Goal: Transaction & Acquisition: Purchase product/service

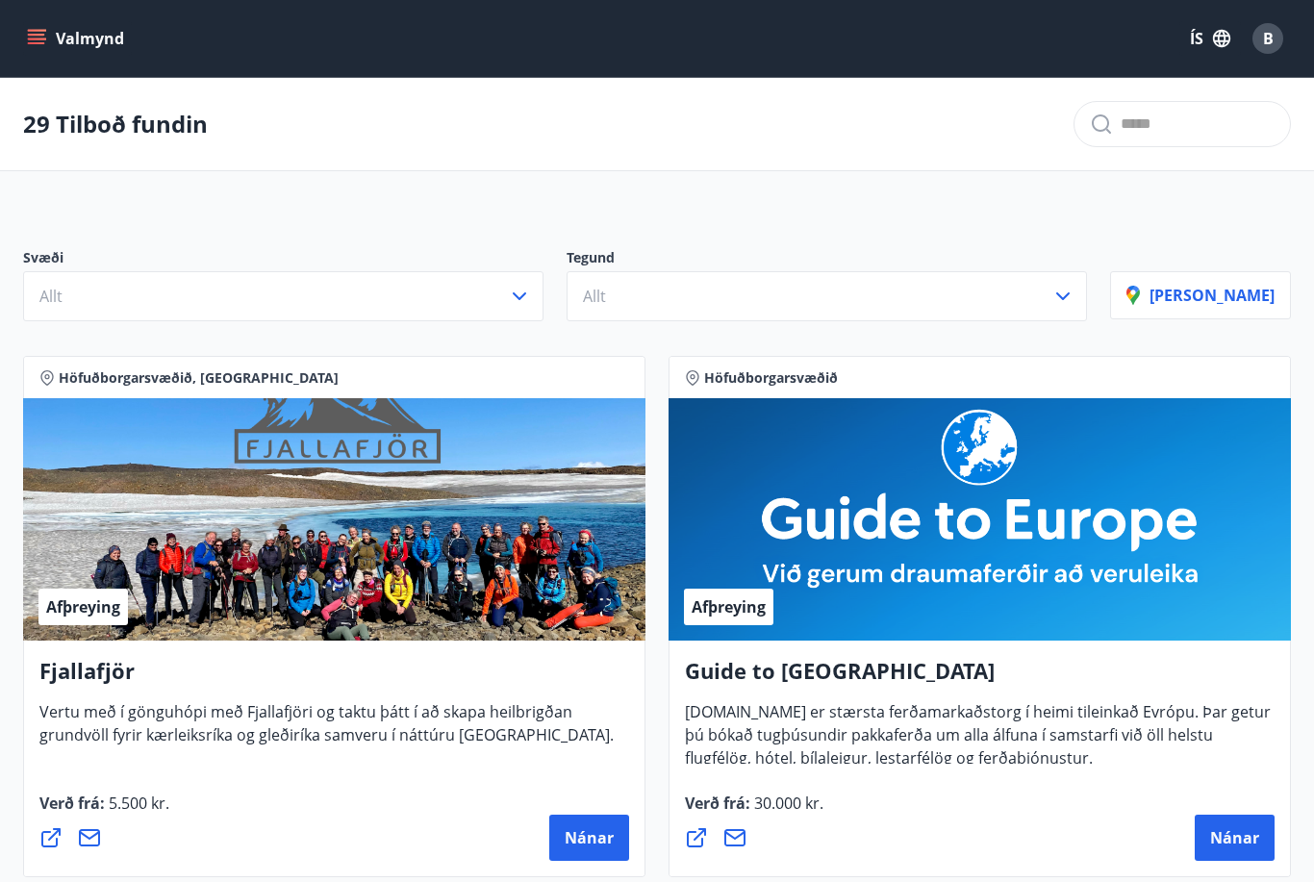
scroll to position [2557, 0]
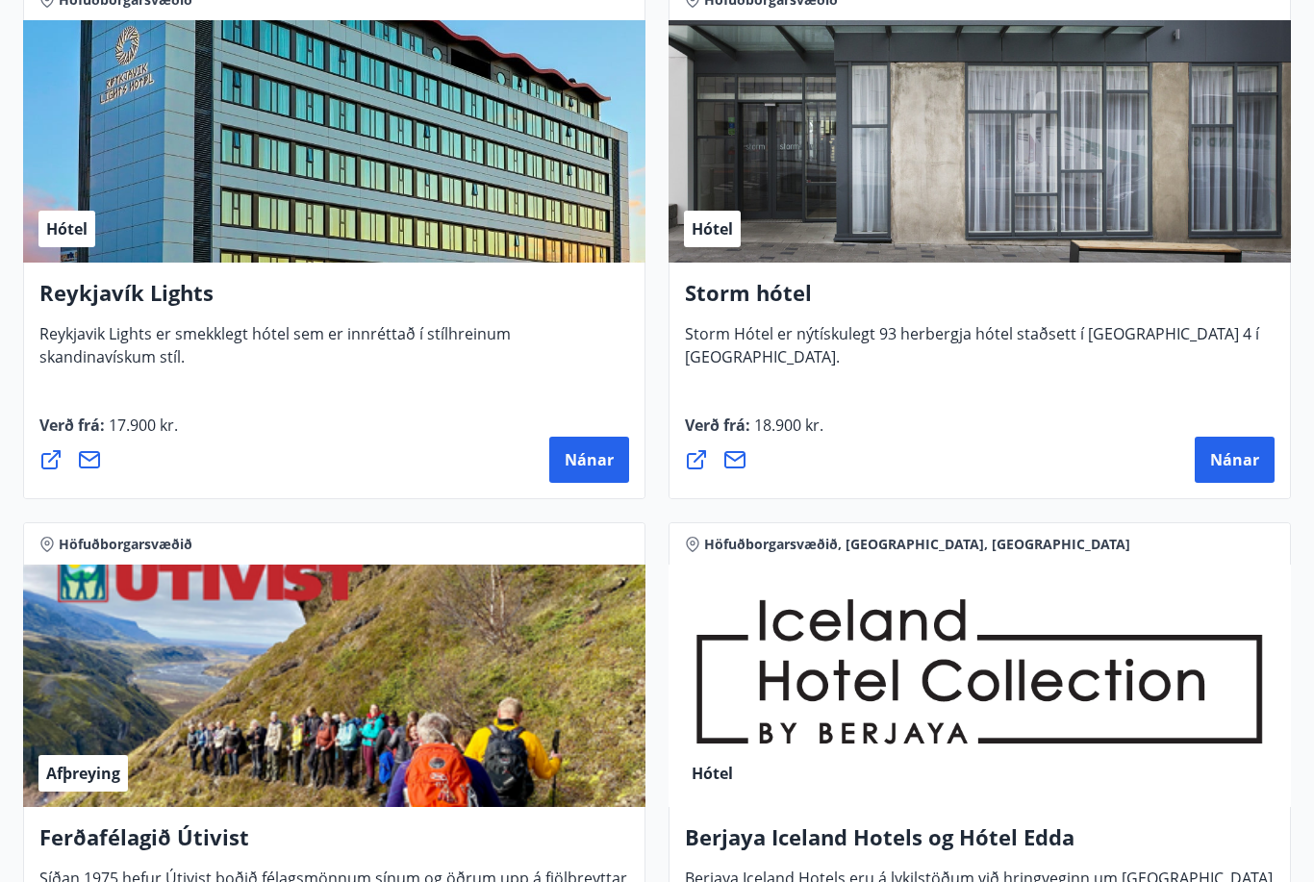
click at [1234, 456] on span "Nánar" at bounding box center [1235, 459] width 49 height 21
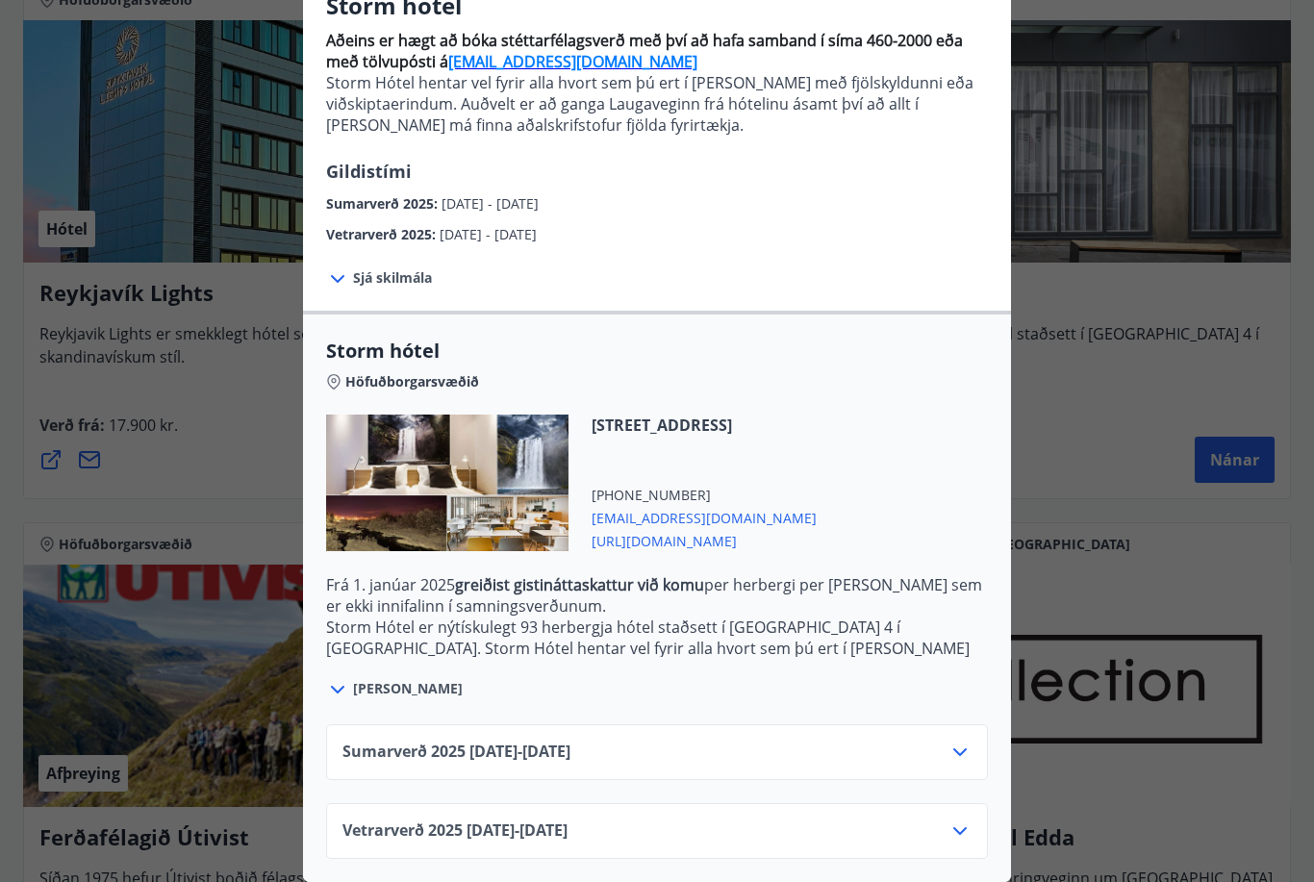
scroll to position [180, 0]
click at [962, 827] on icon at bounding box center [960, 831] width 23 height 23
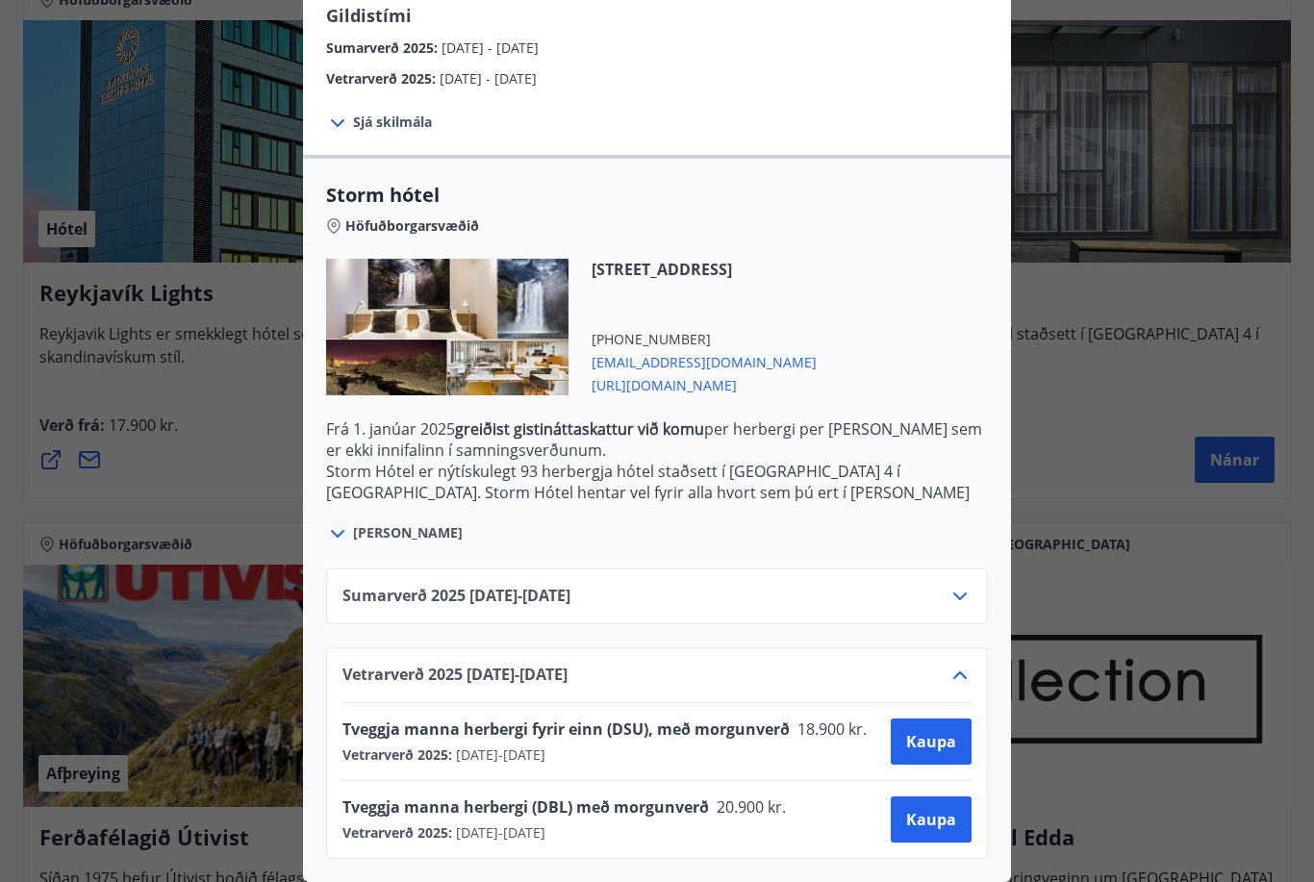
scroll to position [336, 0]
click at [925, 813] on span "Kaupa" at bounding box center [931, 819] width 50 height 21
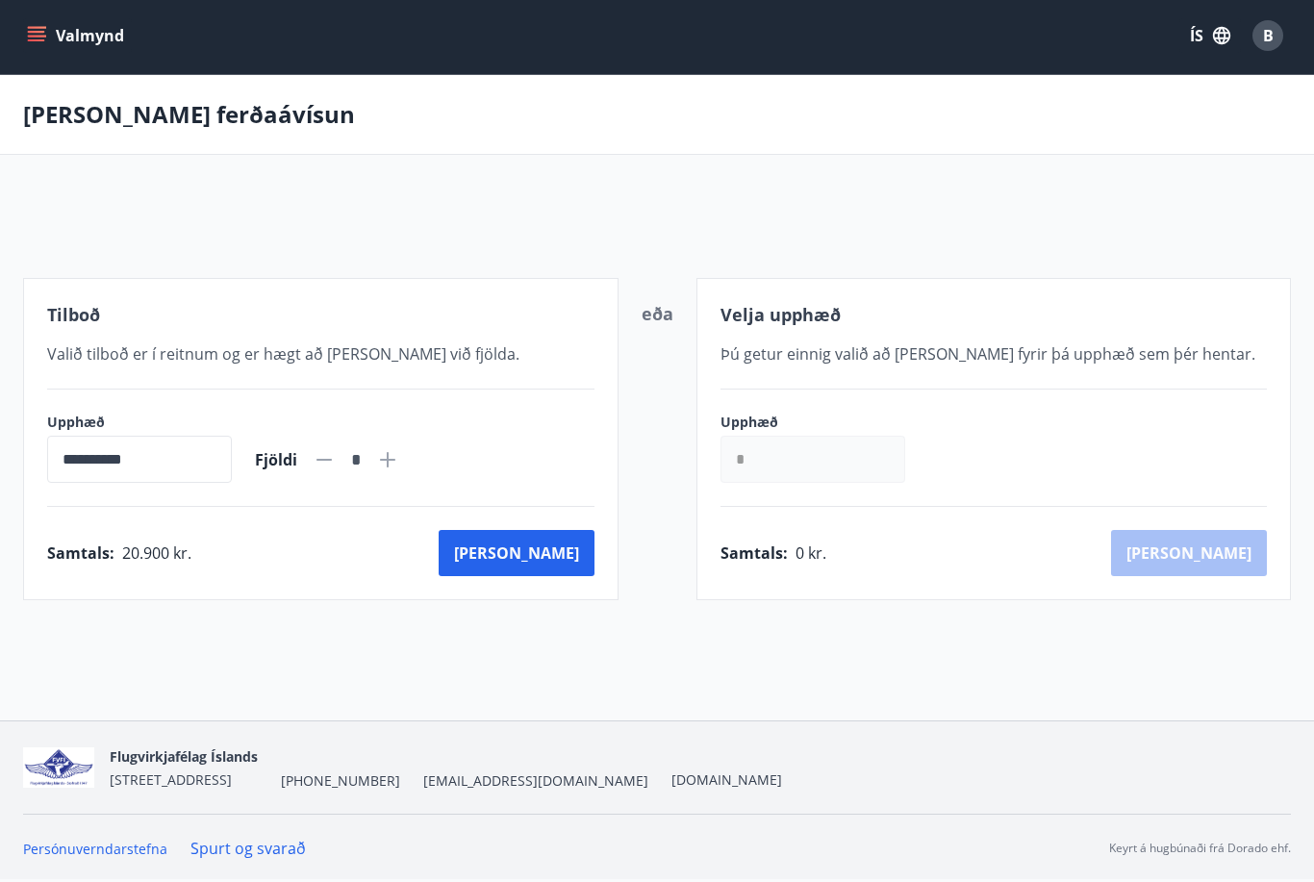
click at [568, 530] on button "[PERSON_NAME]" at bounding box center [517, 553] width 156 height 46
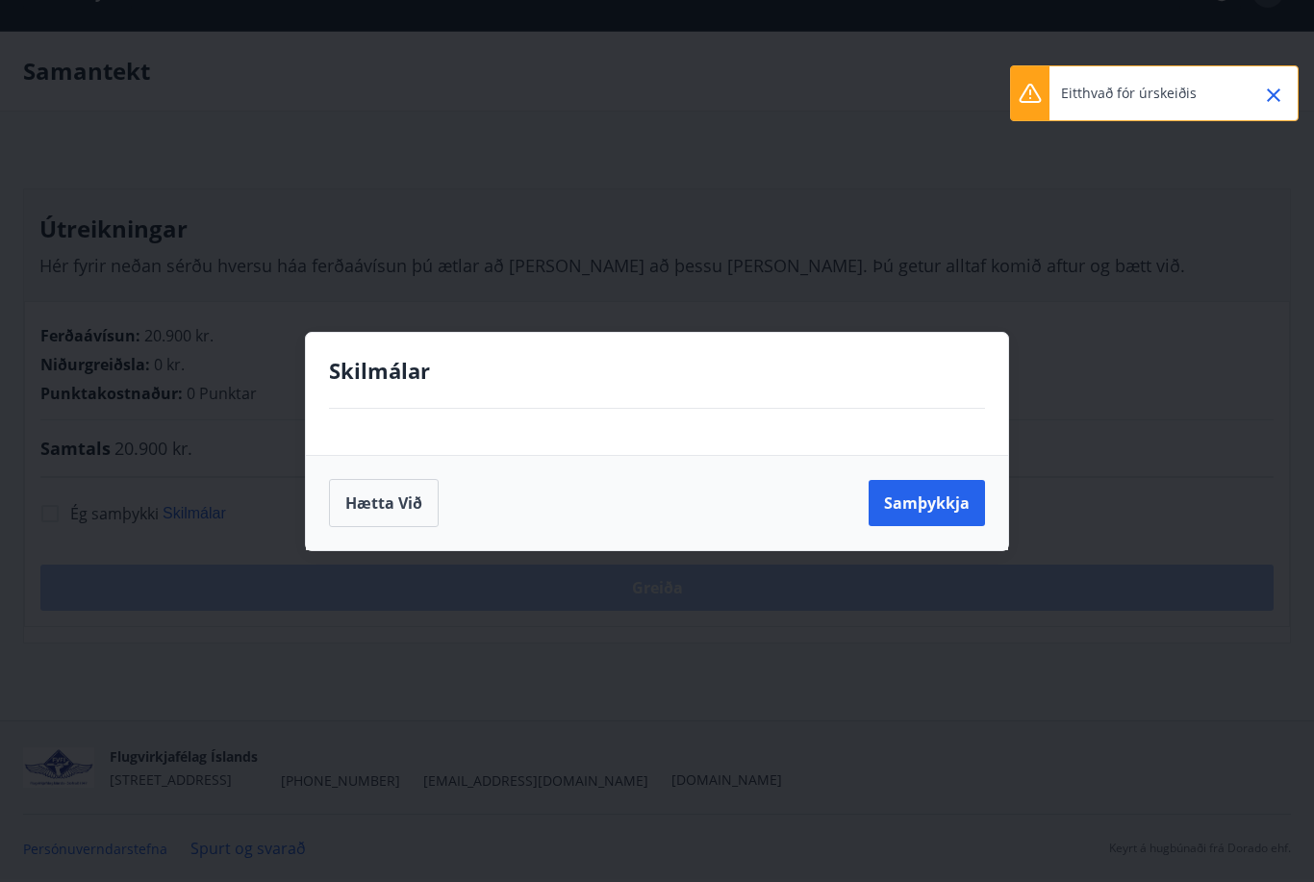
click at [945, 506] on button "Samþykkja" at bounding box center [927, 503] width 116 height 46
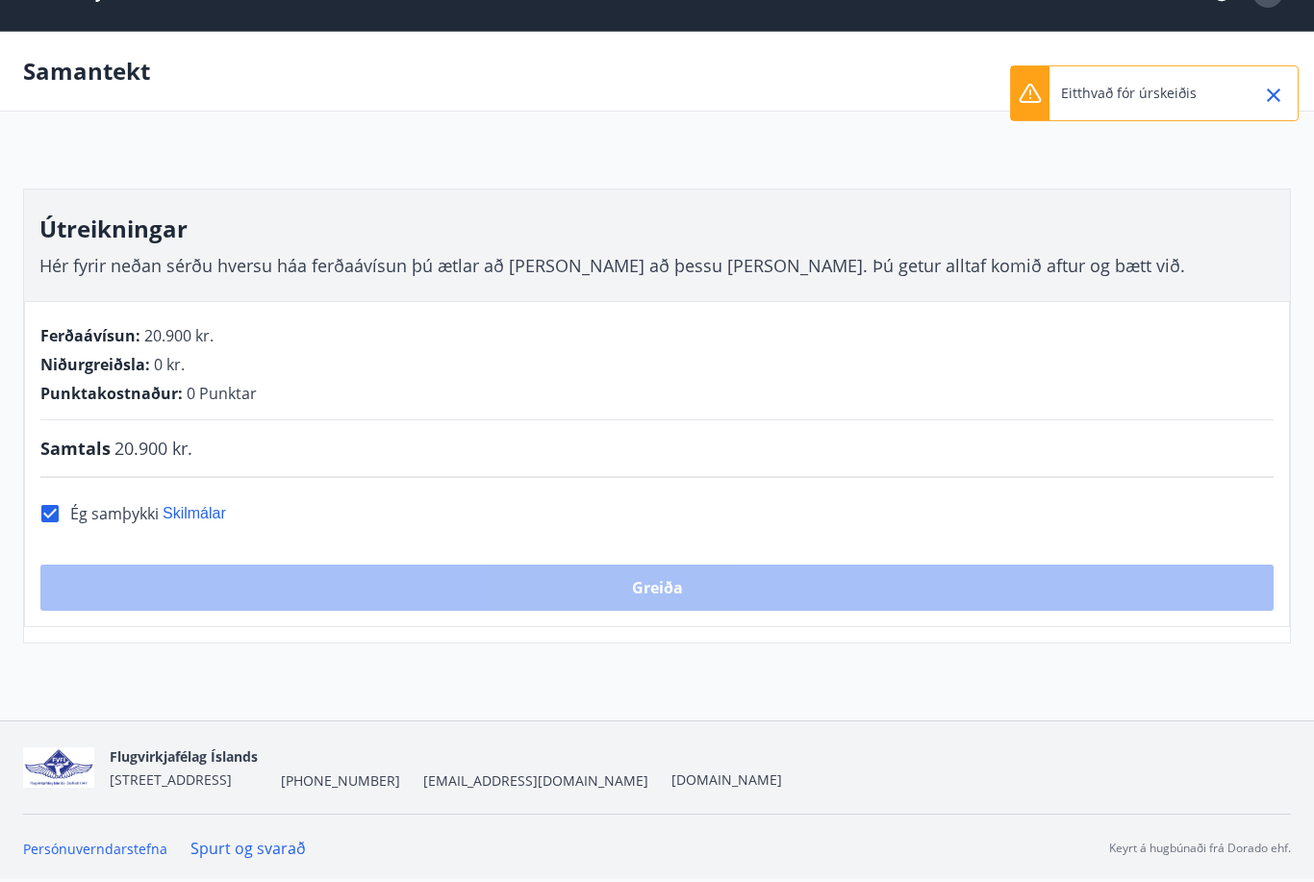
click at [1275, 97] on icon "Close" at bounding box center [1273, 95] width 13 height 13
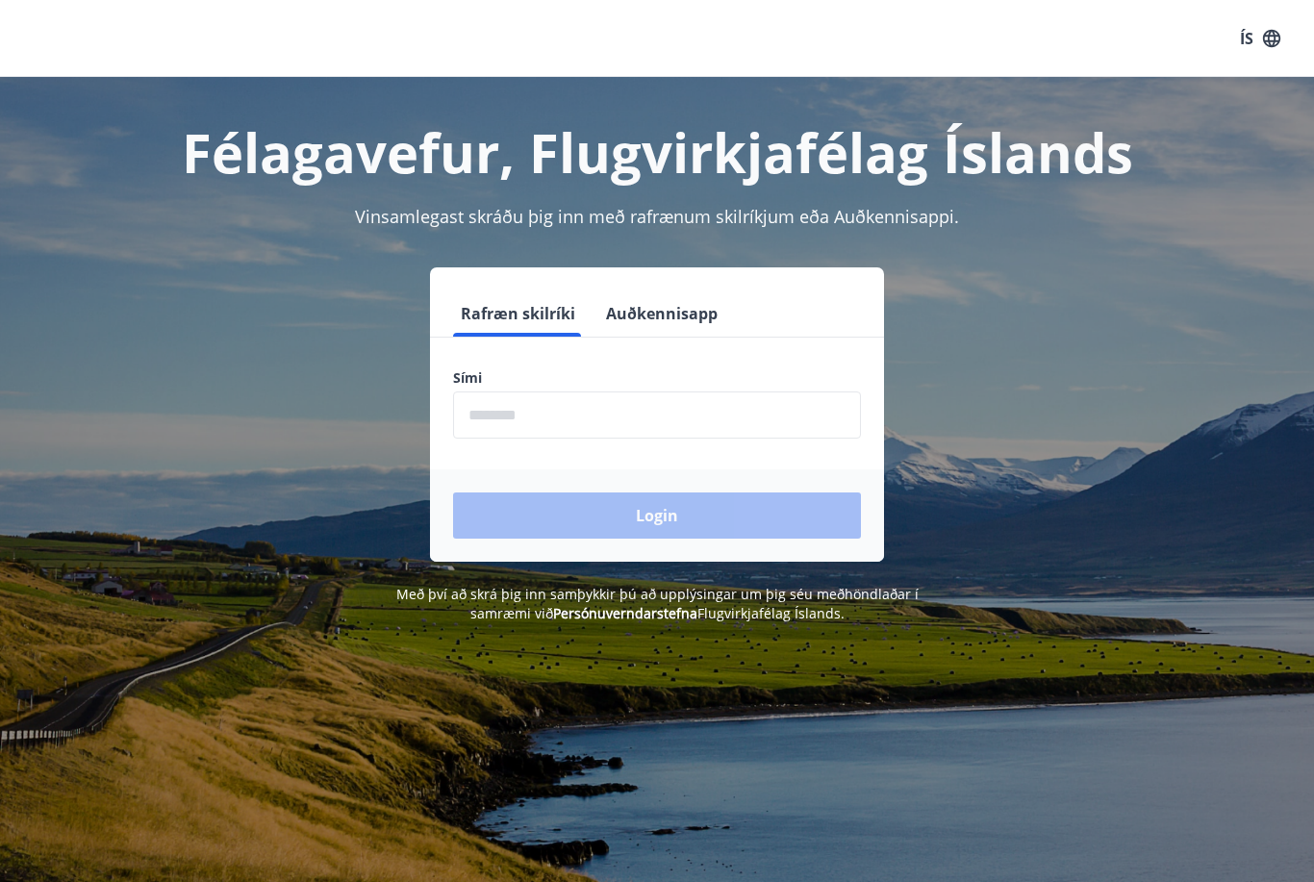
click at [820, 416] on input "phone" at bounding box center [657, 415] width 408 height 47
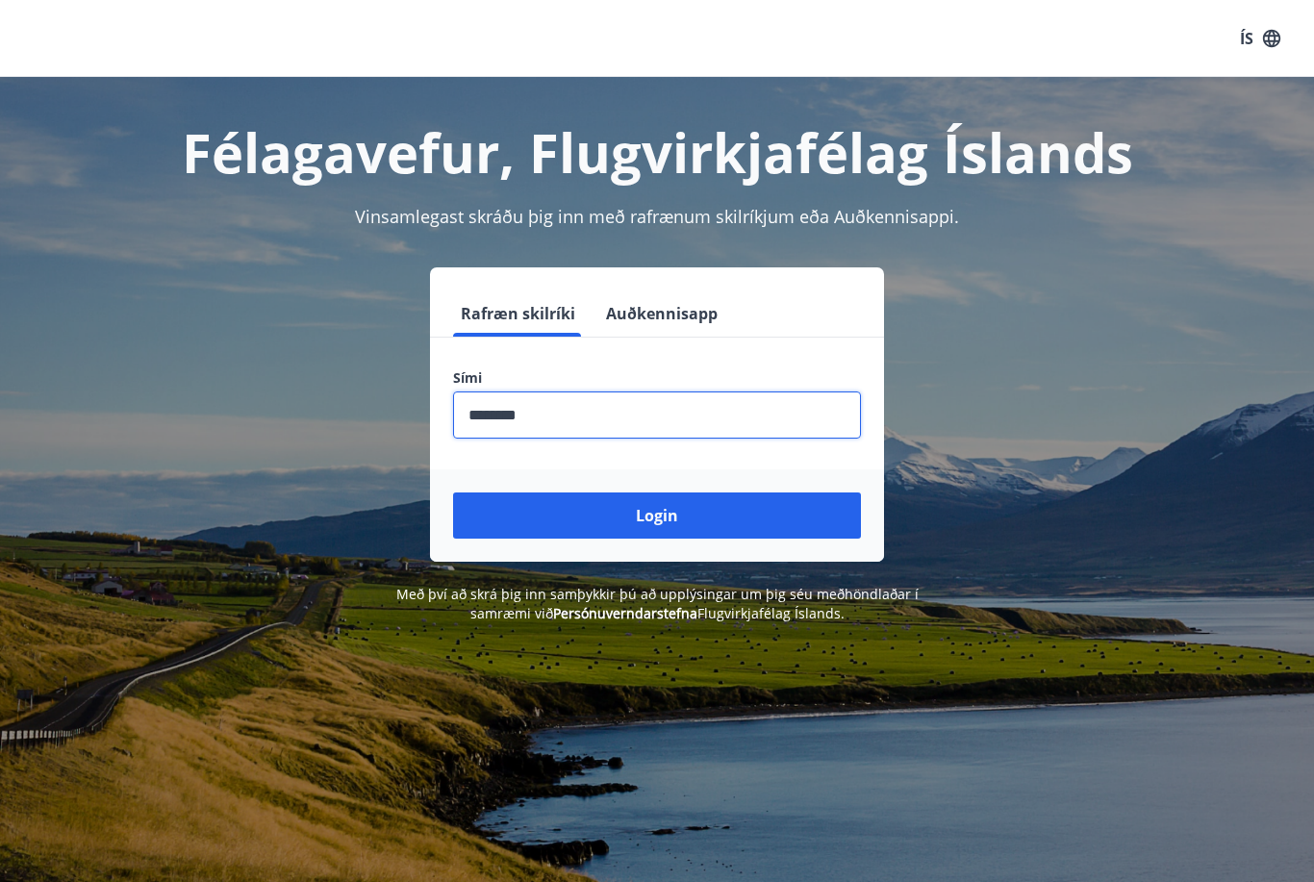
type input "********"
click at [625, 517] on button "Login" at bounding box center [657, 516] width 408 height 46
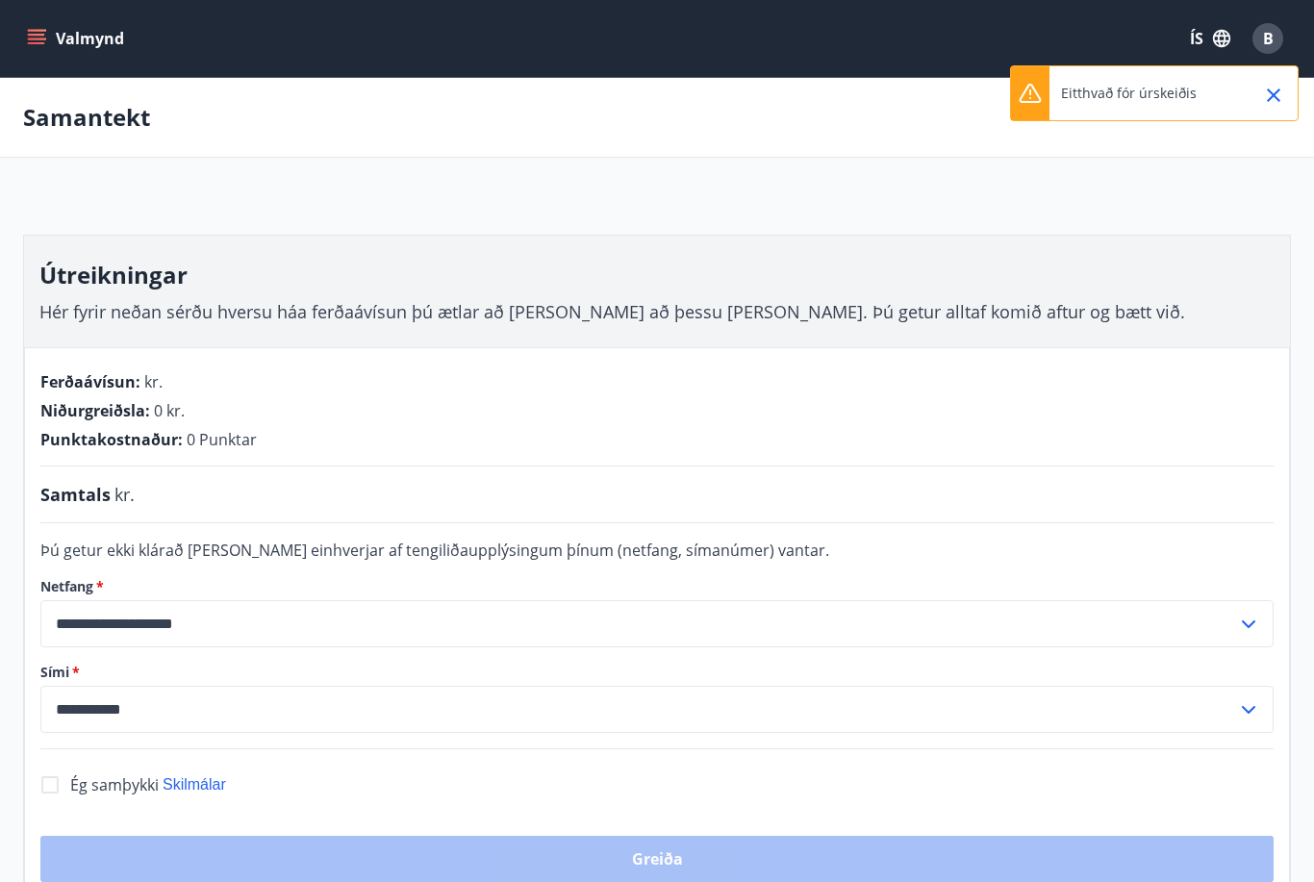
click at [1288, 103] on button "Close" at bounding box center [1274, 95] width 33 height 33
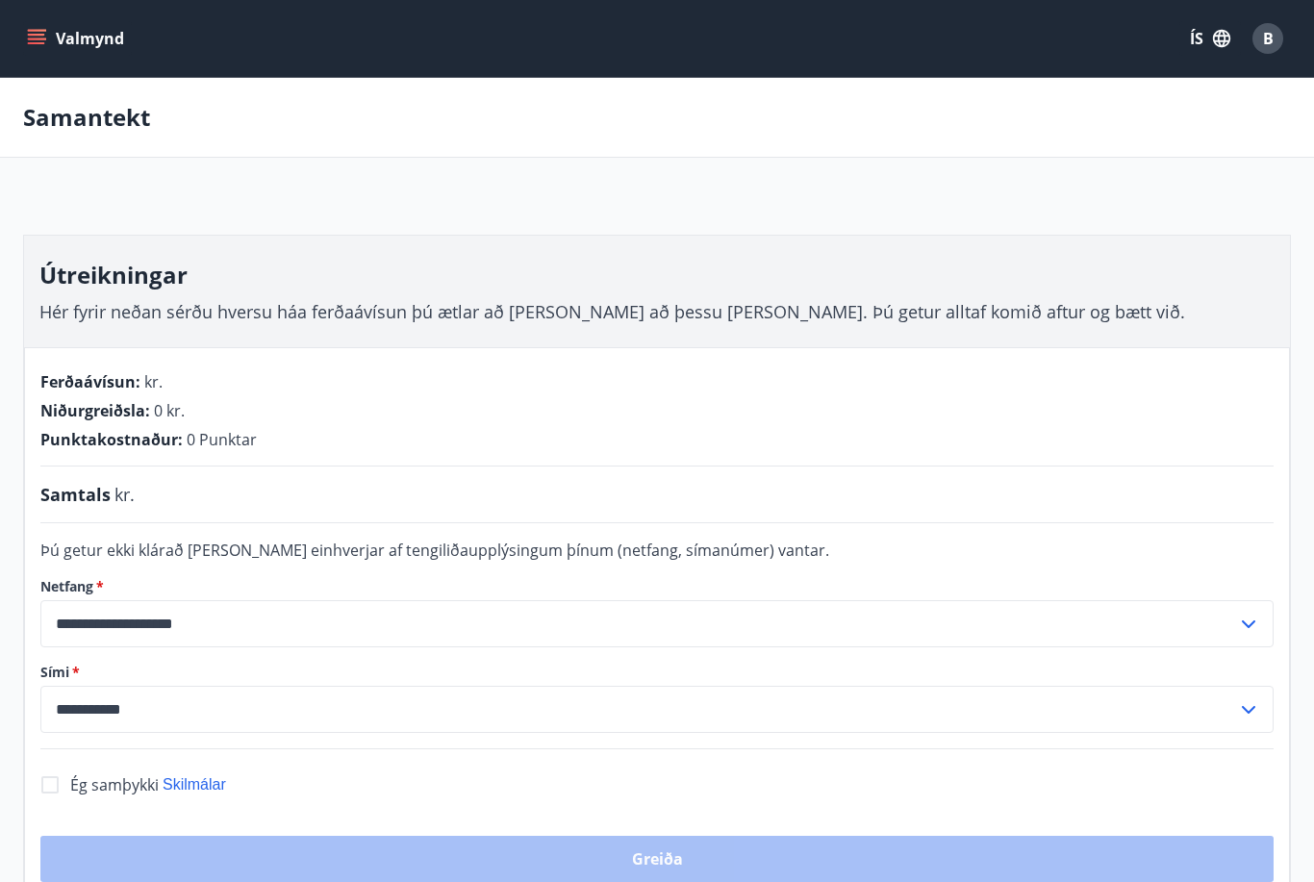
click at [35, 37] on icon "menu" at bounding box center [36, 38] width 19 height 19
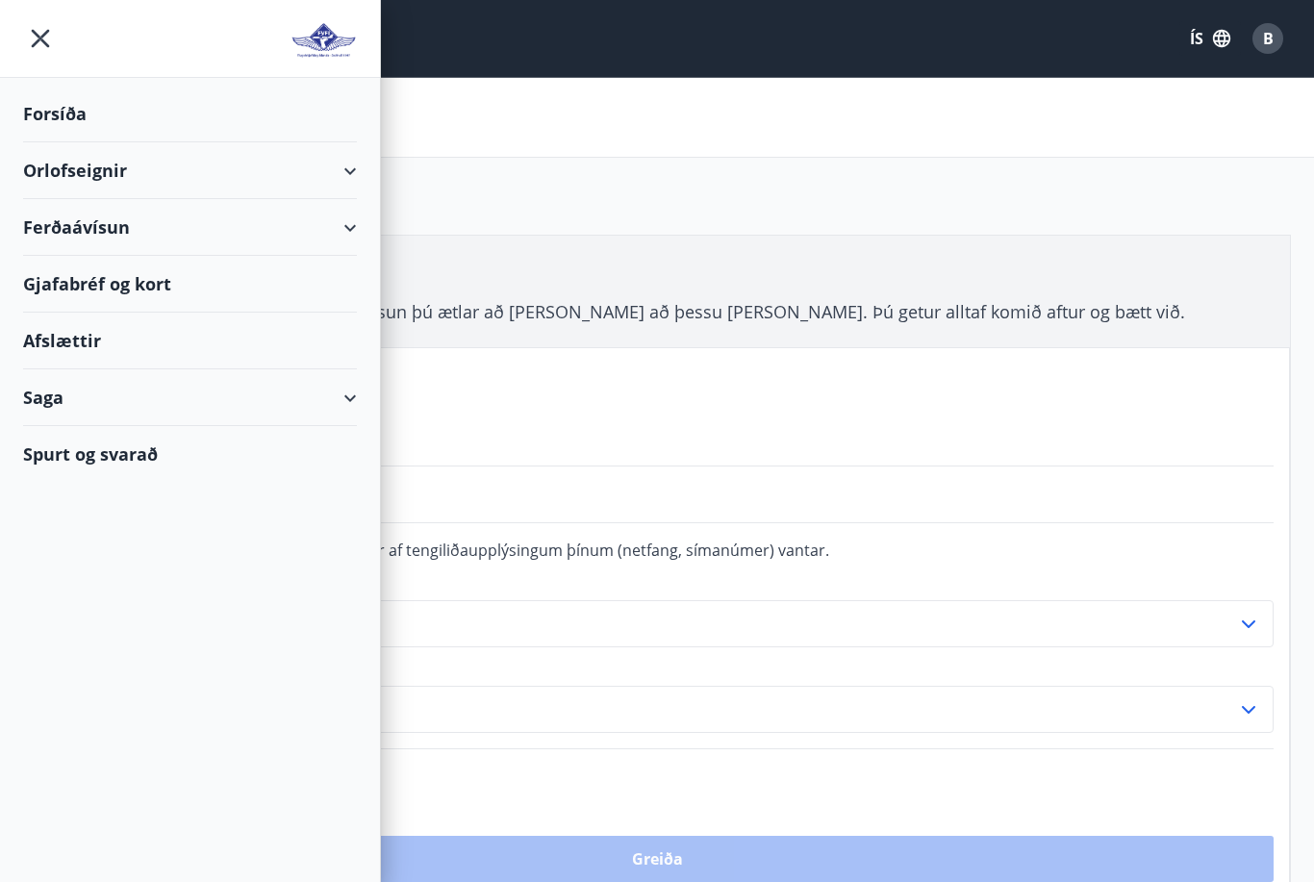
click at [348, 240] on div "Ferðaávísun" at bounding box center [190, 227] width 334 height 57
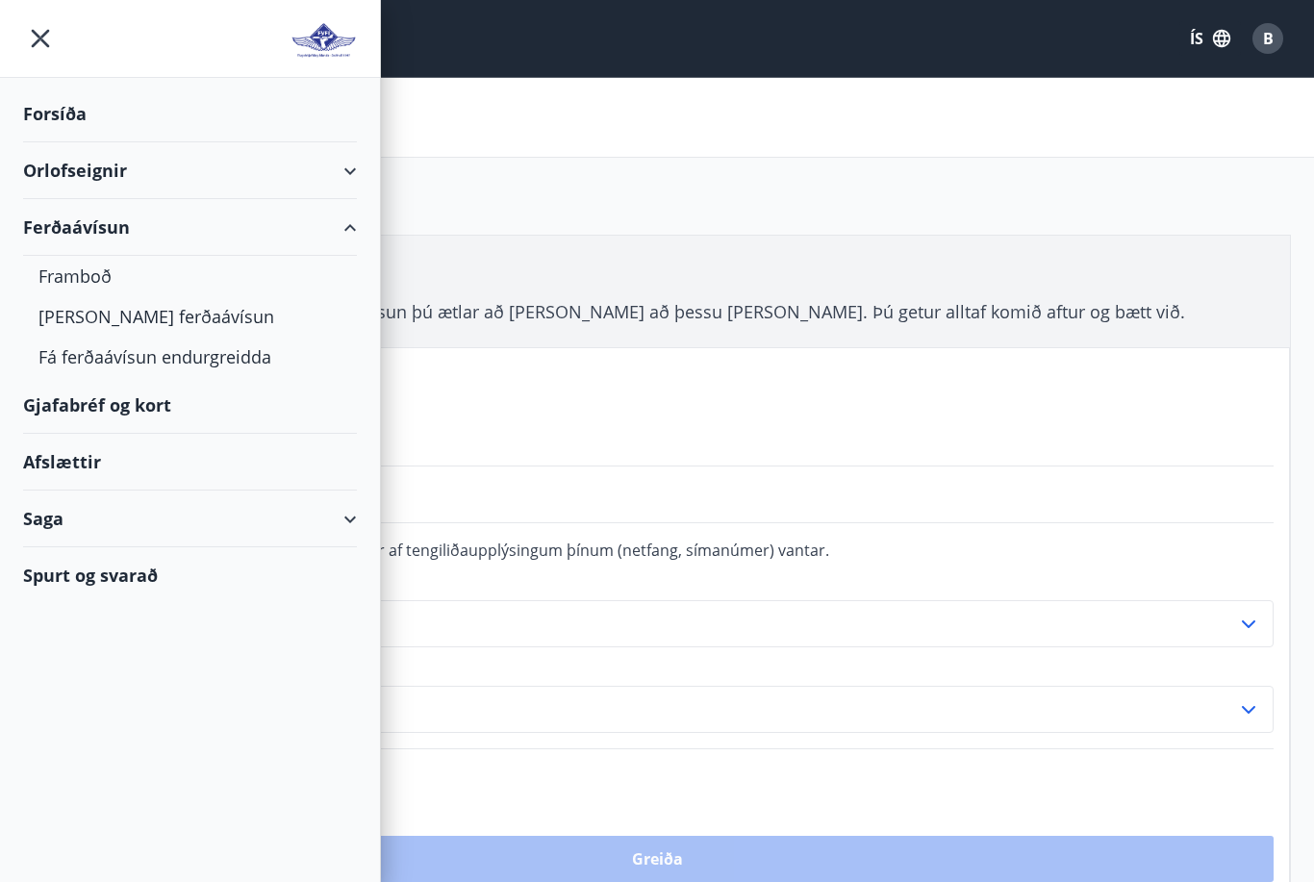
click at [149, 314] on div "Kaupa ferðaávísun" at bounding box center [189, 316] width 303 height 40
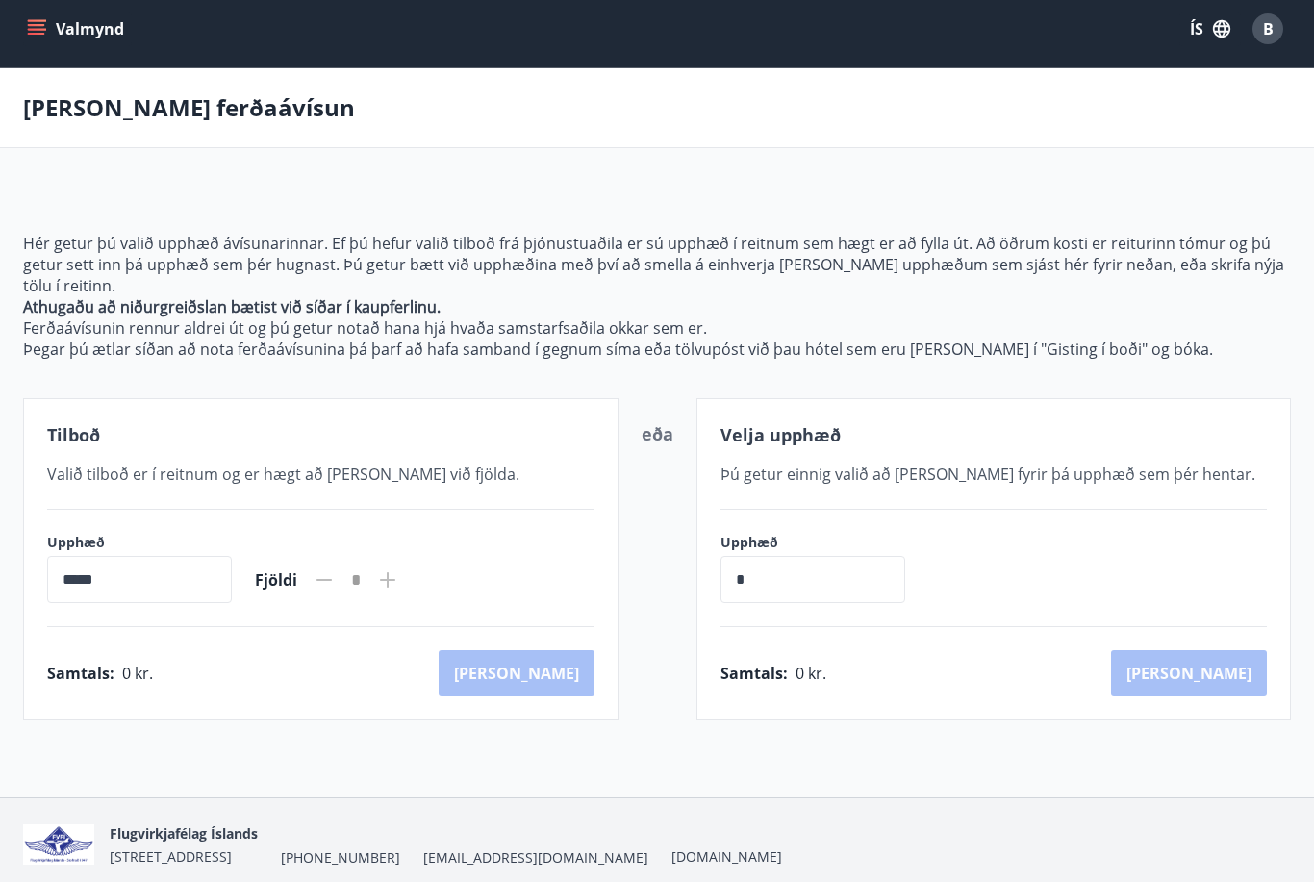
scroll to position [26, 0]
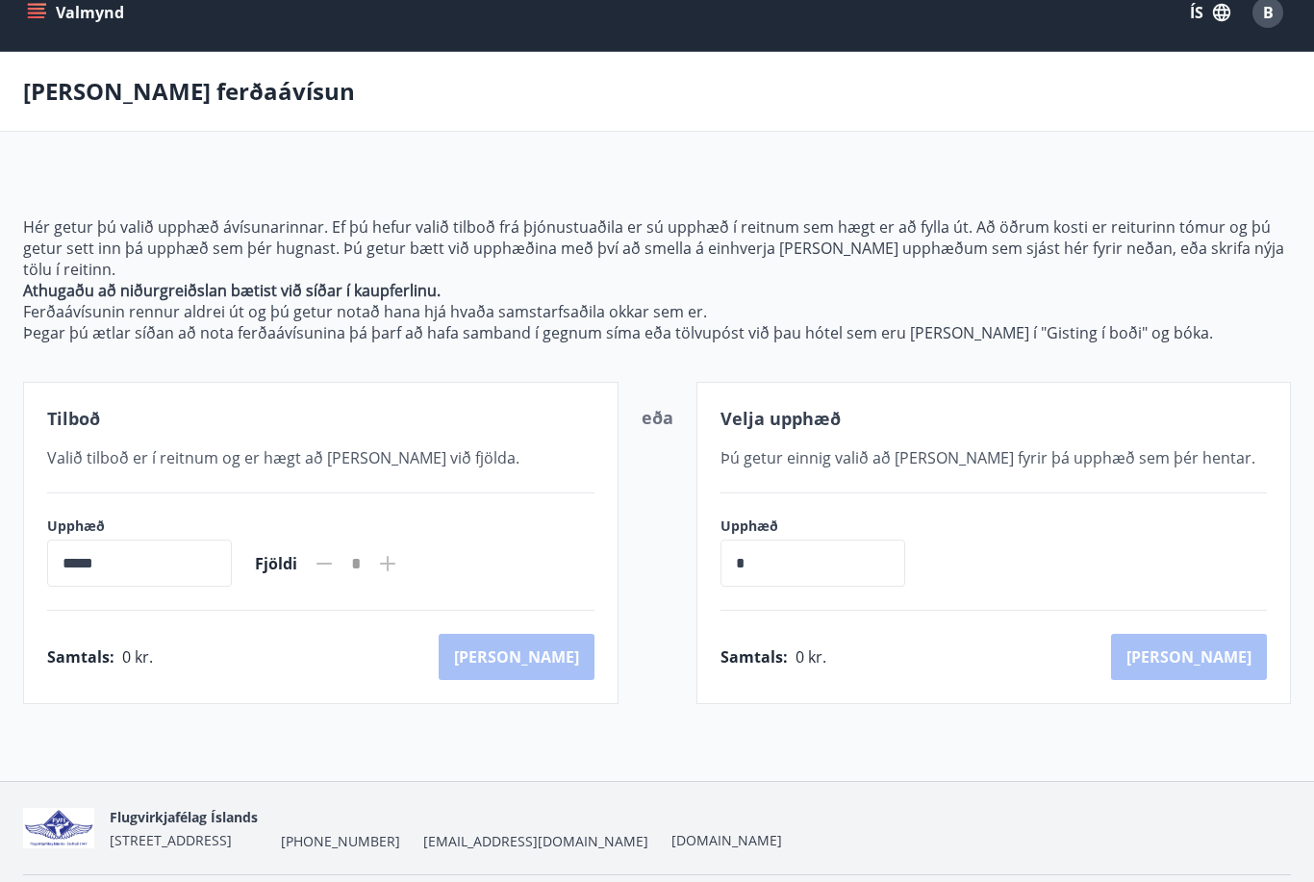
click at [399, 571] on icon at bounding box center [387, 563] width 23 height 23
click at [197, 564] on input "*****" at bounding box center [139, 563] width 185 height 47
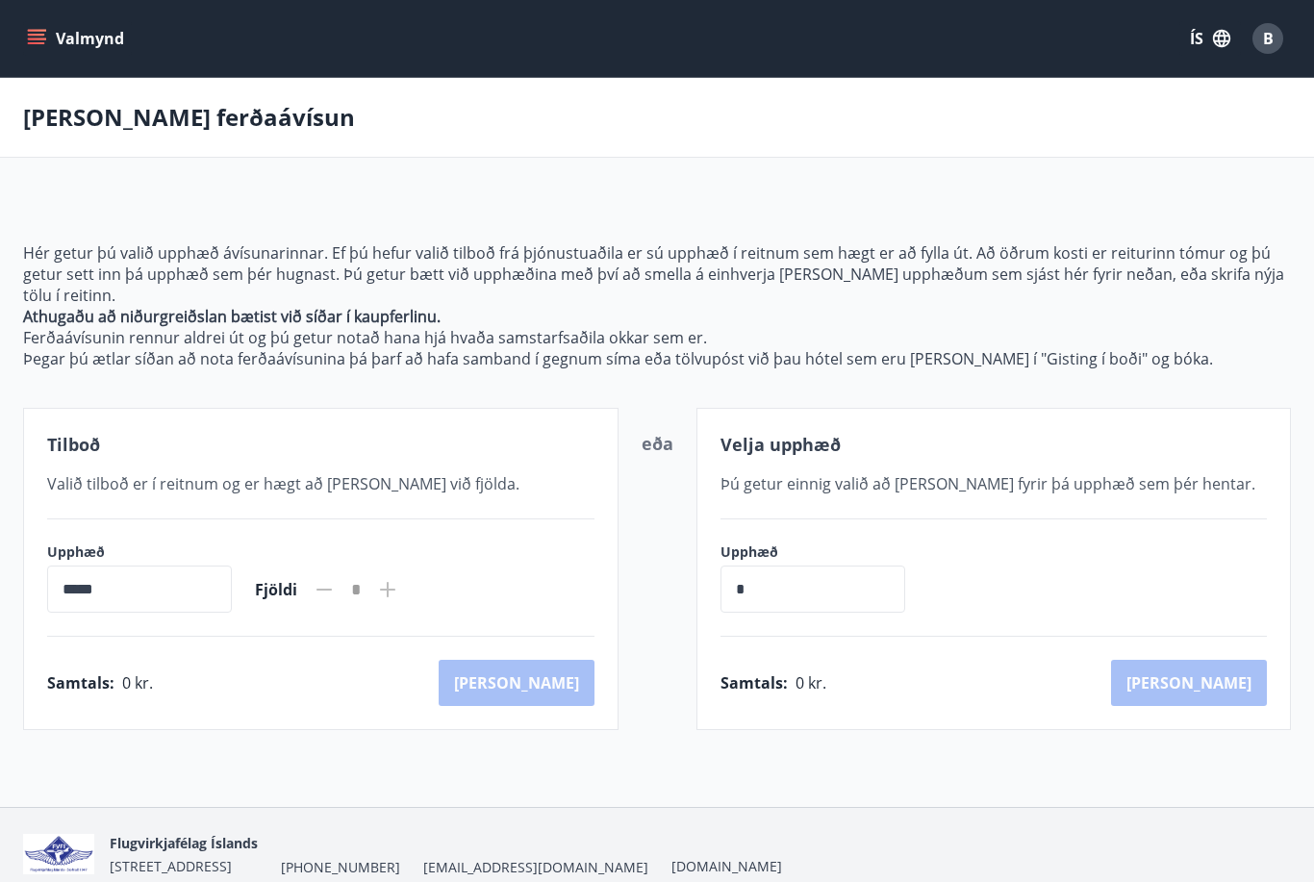
click at [38, 37] on icon "menu" at bounding box center [36, 38] width 19 height 19
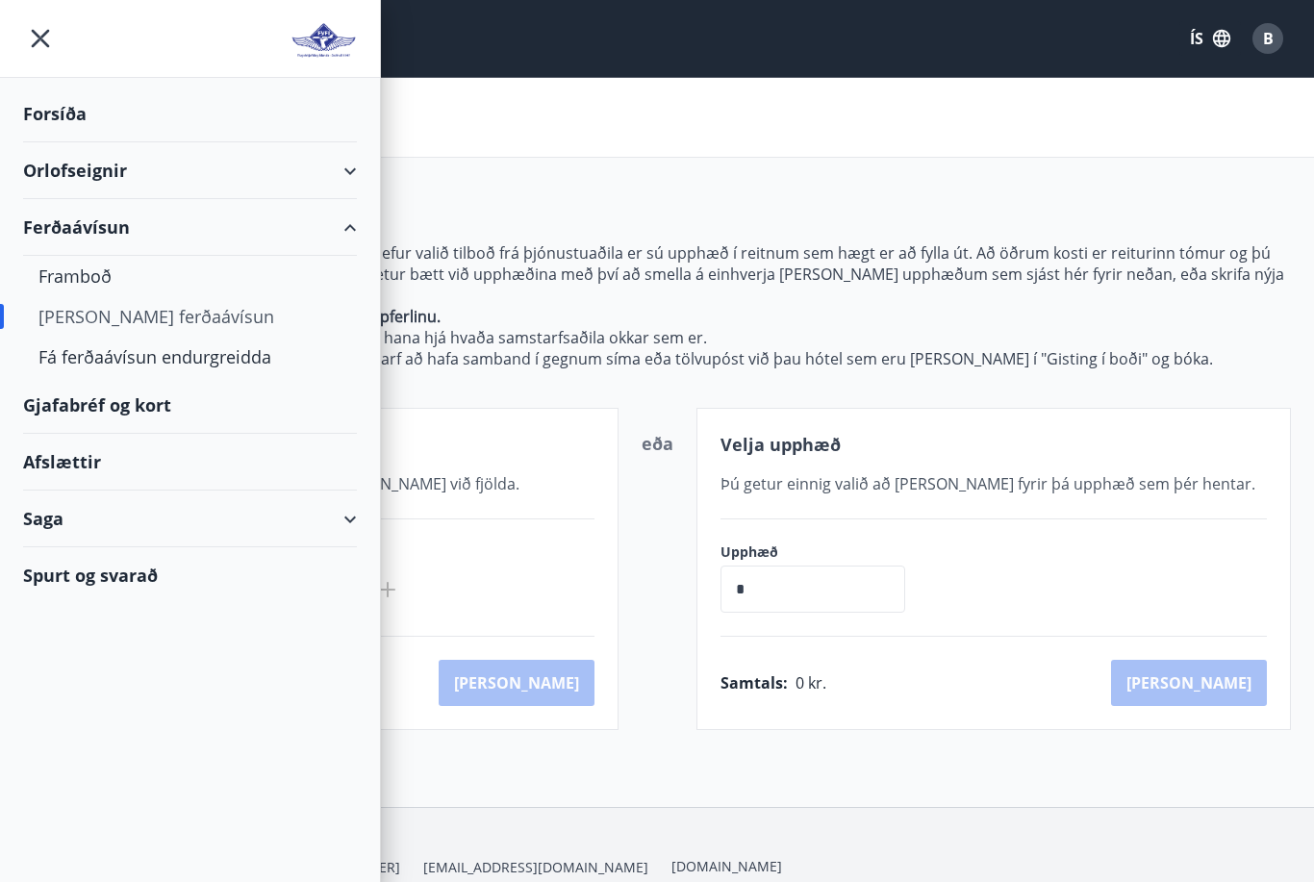
click at [89, 283] on div "Framboð" at bounding box center [189, 276] width 303 height 40
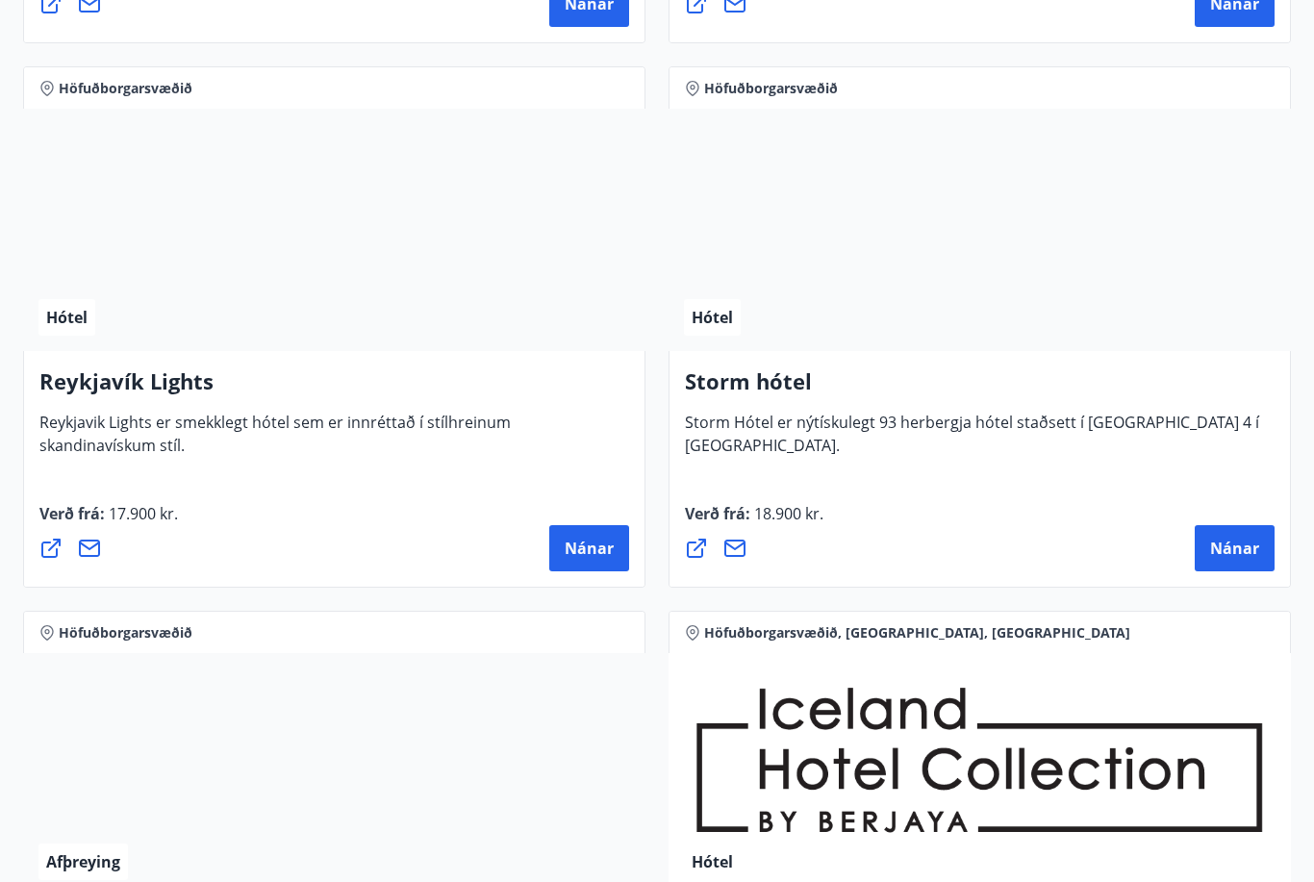
scroll to position [2578, 0]
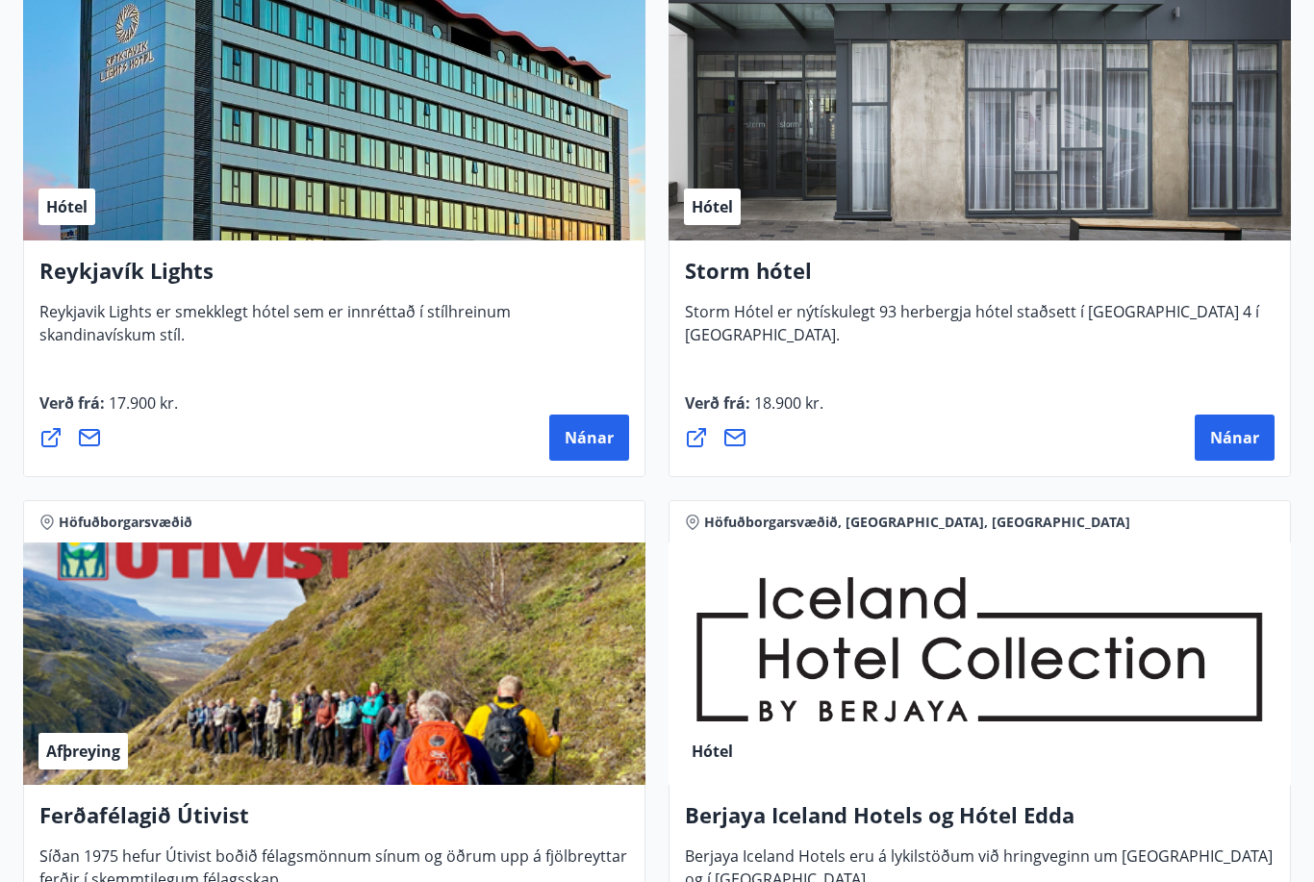
click at [1229, 428] on span "Nánar" at bounding box center [1235, 438] width 49 height 21
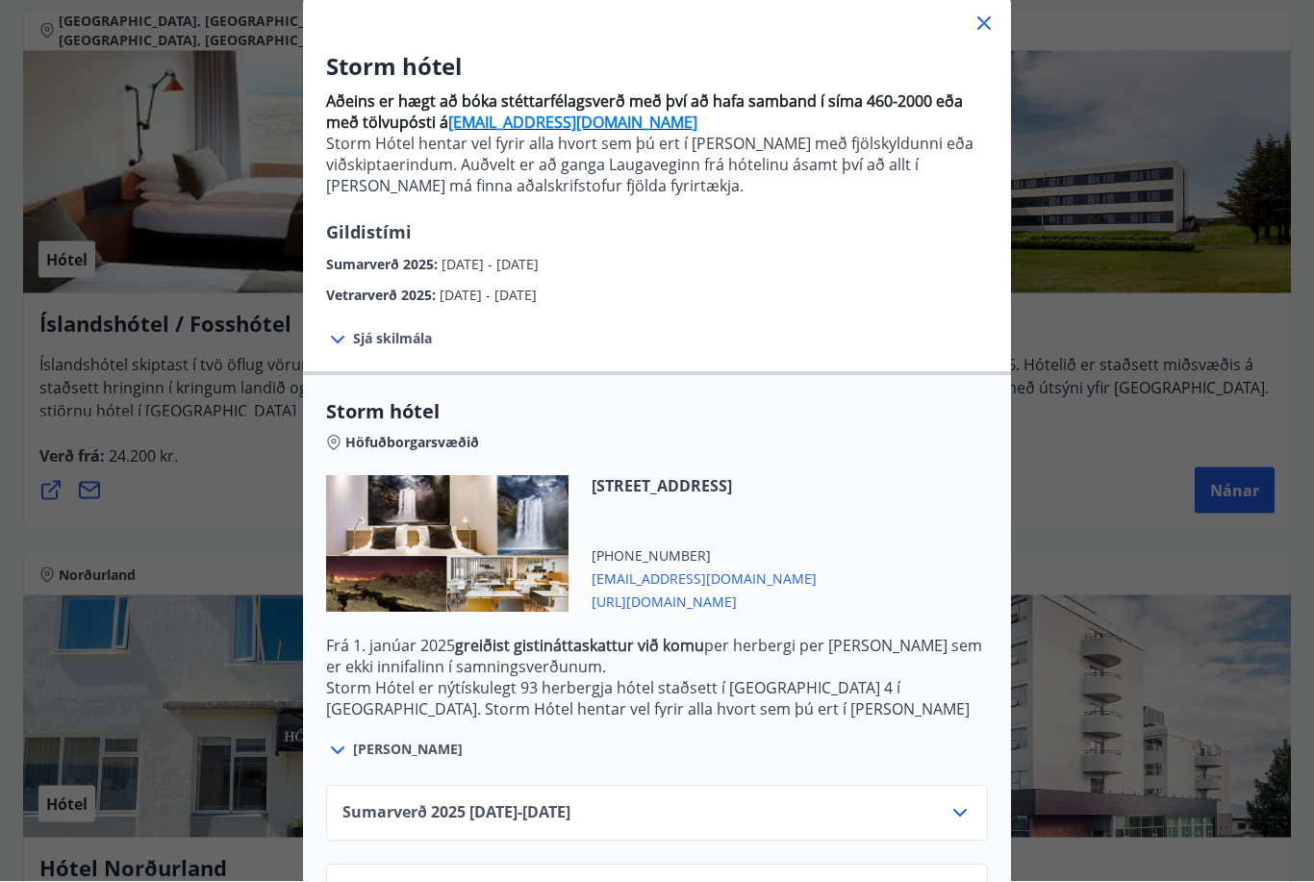
scroll to position [3617, 0]
click at [1084, 483] on div "Storm hótel Aðeins er hægt að bóka stéttarfélagsverð með því að hafa samband í …" at bounding box center [657, 323] width 1314 height 882
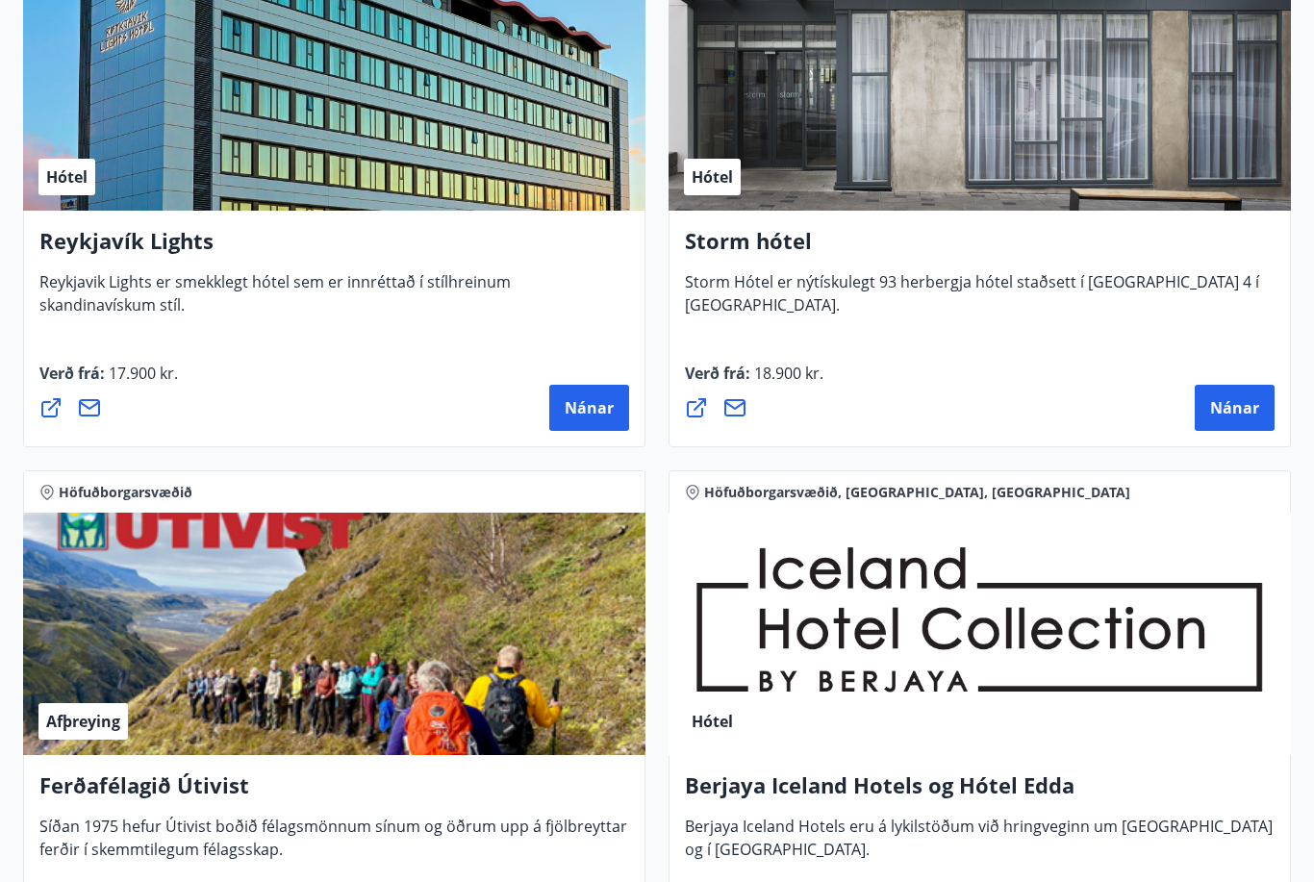
scroll to position [2538, 0]
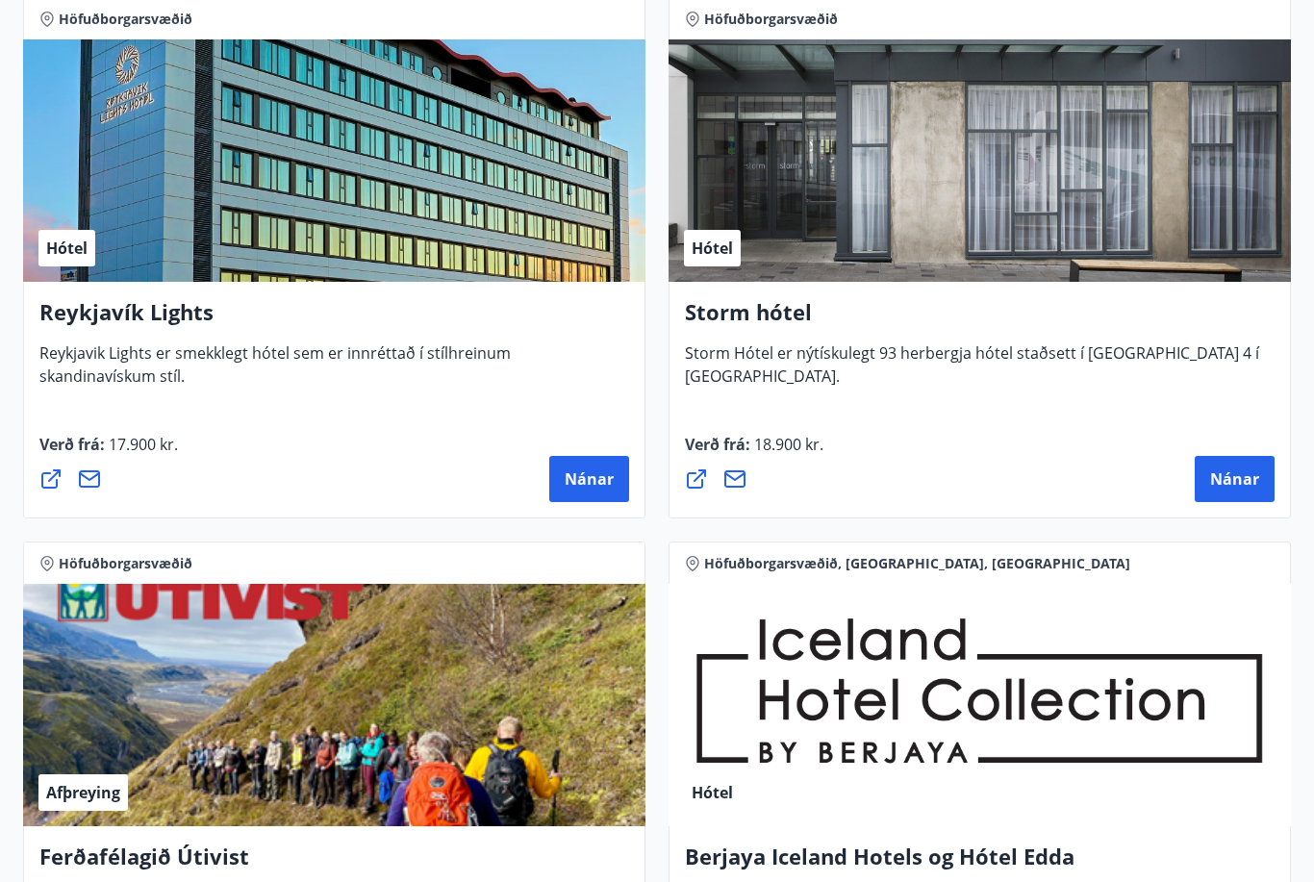
click at [1248, 476] on span "Nánar" at bounding box center [1235, 479] width 49 height 21
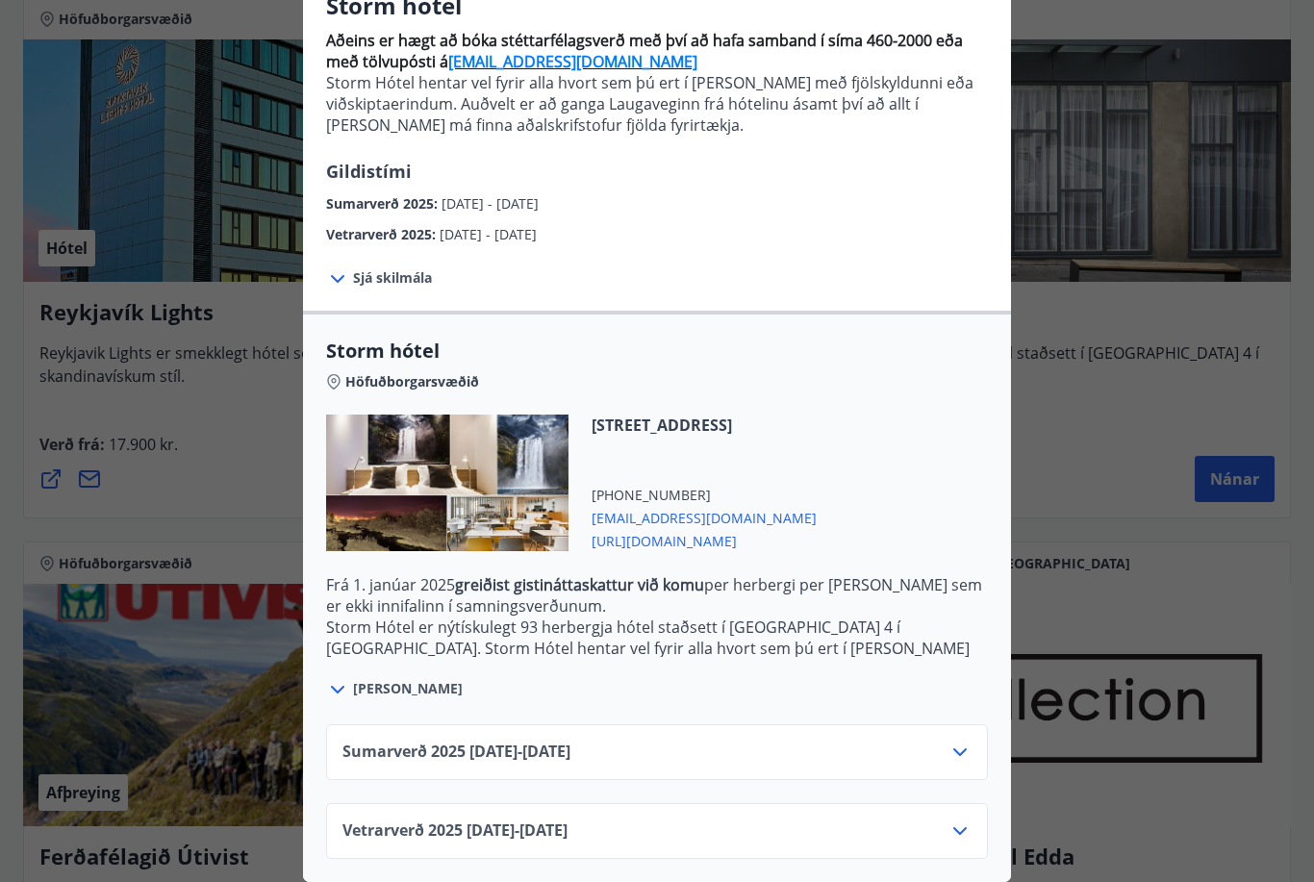
scroll to position [180, 0]
click at [961, 840] on icon at bounding box center [960, 831] width 23 height 23
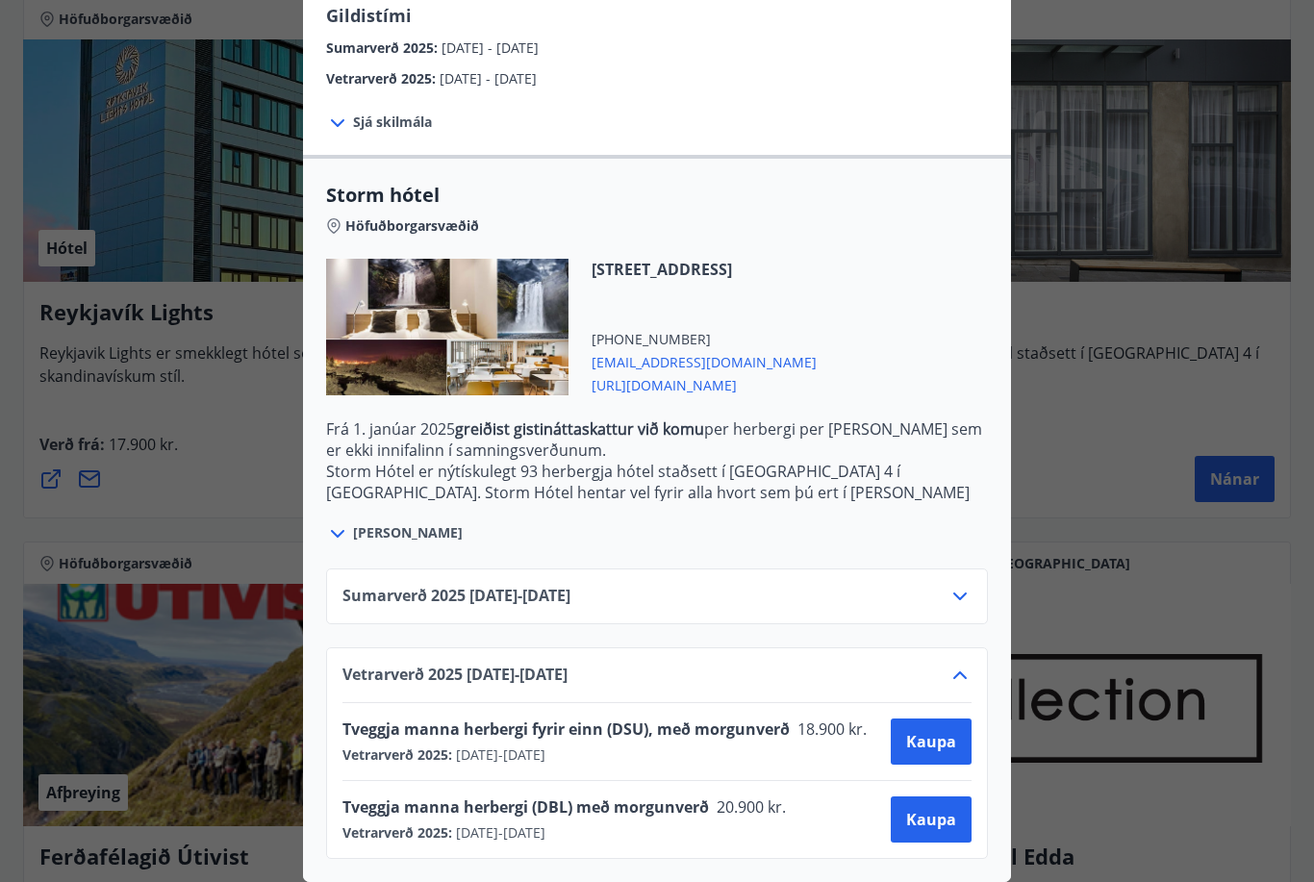
scroll to position [336, 0]
click at [931, 822] on span "Kaupa" at bounding box center [931, 819] width 50 height 21
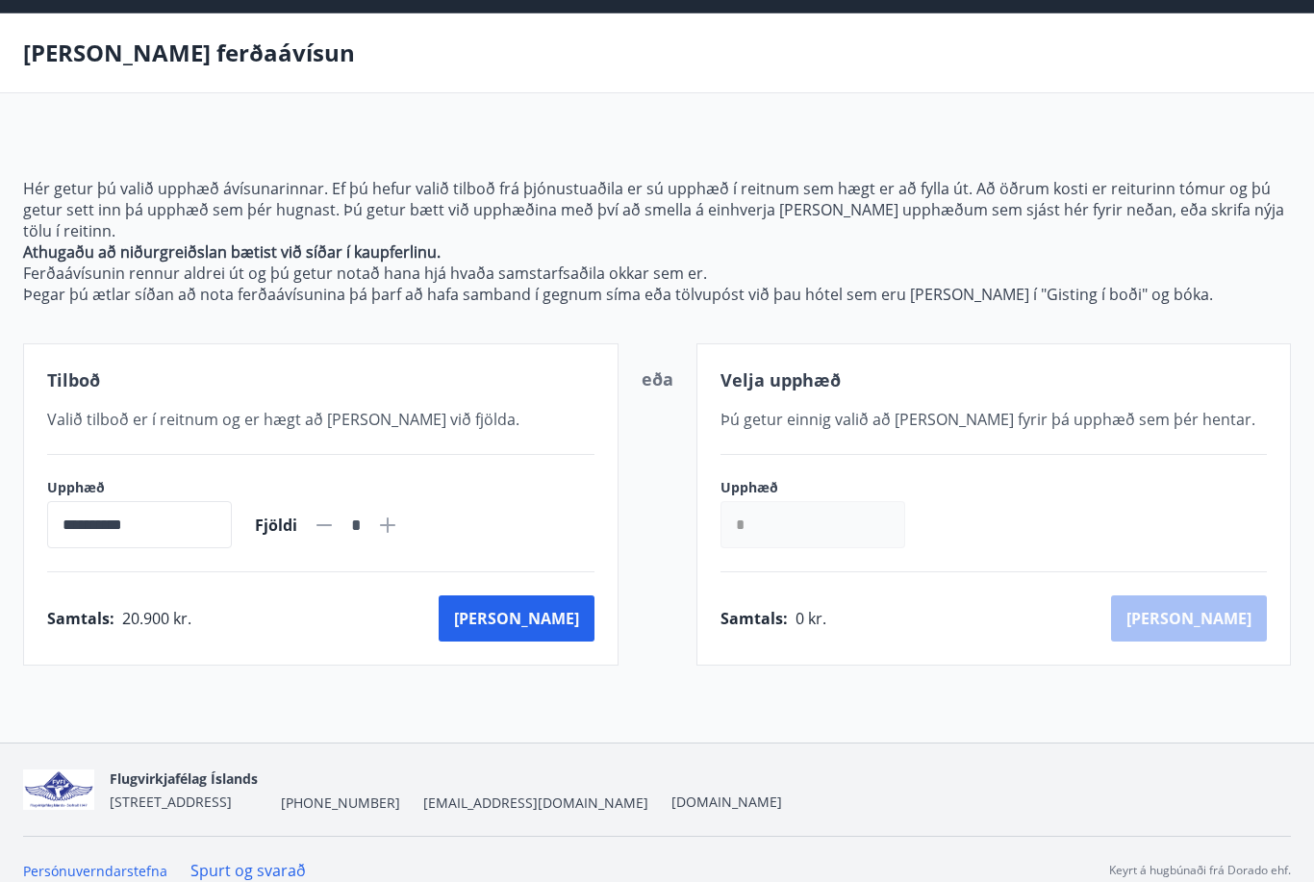
click at [556, 622] on button "[PERSON_NAME]" at bounding box center [517, 619] width 156 height 46
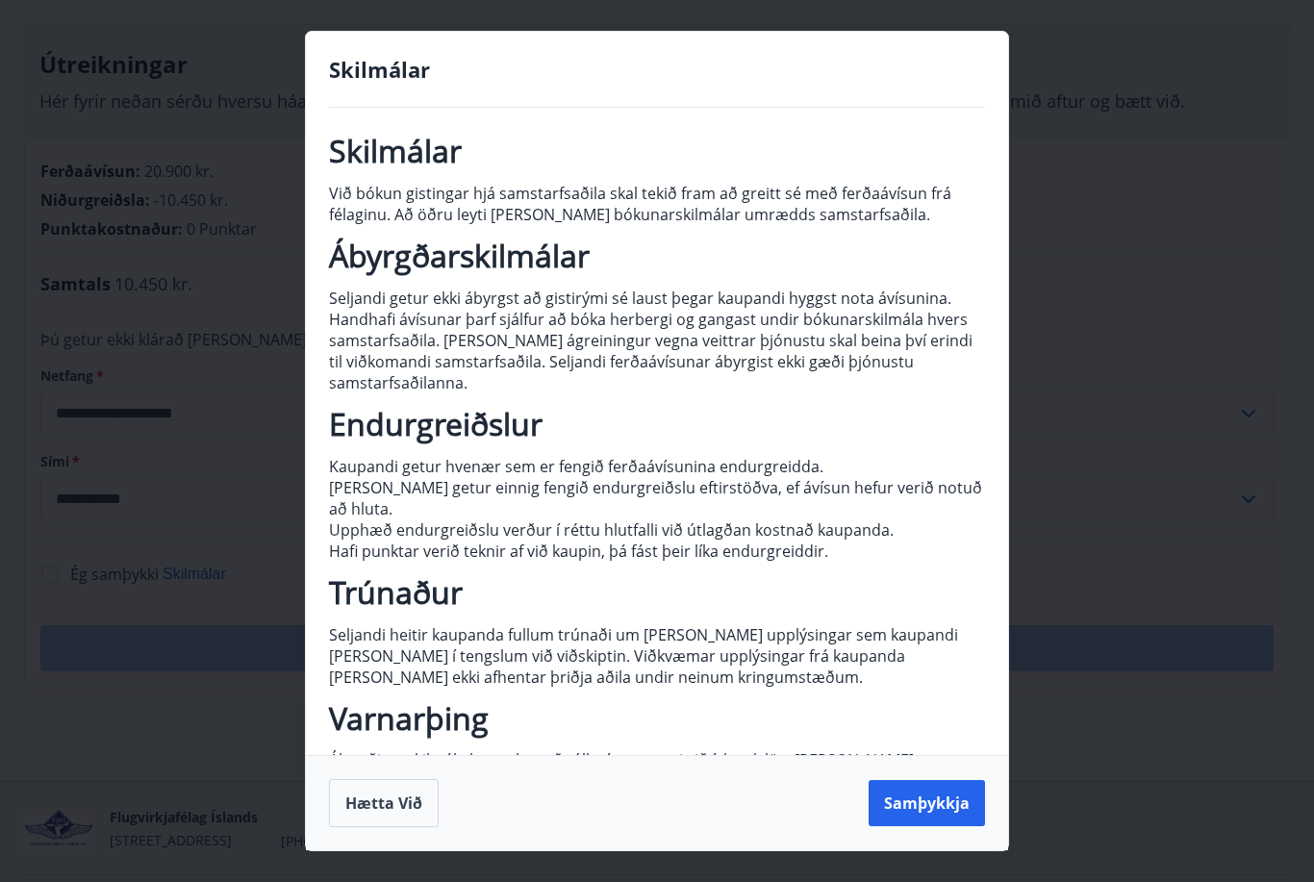
scroll to position [10, 0]
click at [919, 827] on button "Samþykkja" at bounding box center [927, 803] width 116 height 46
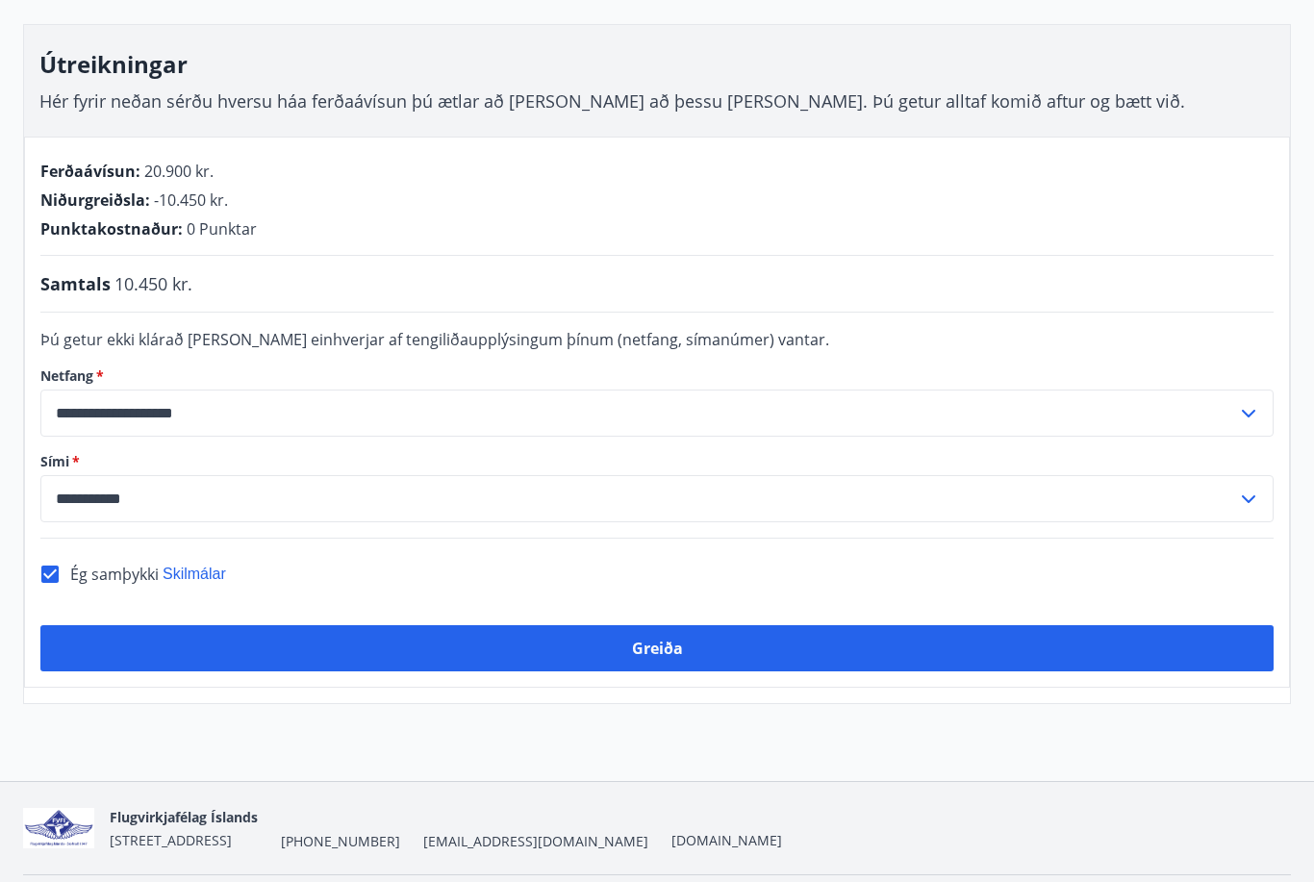
click at [746, 652] on button "Greiða" at bounding box center [657, 648] width 1234 height 46
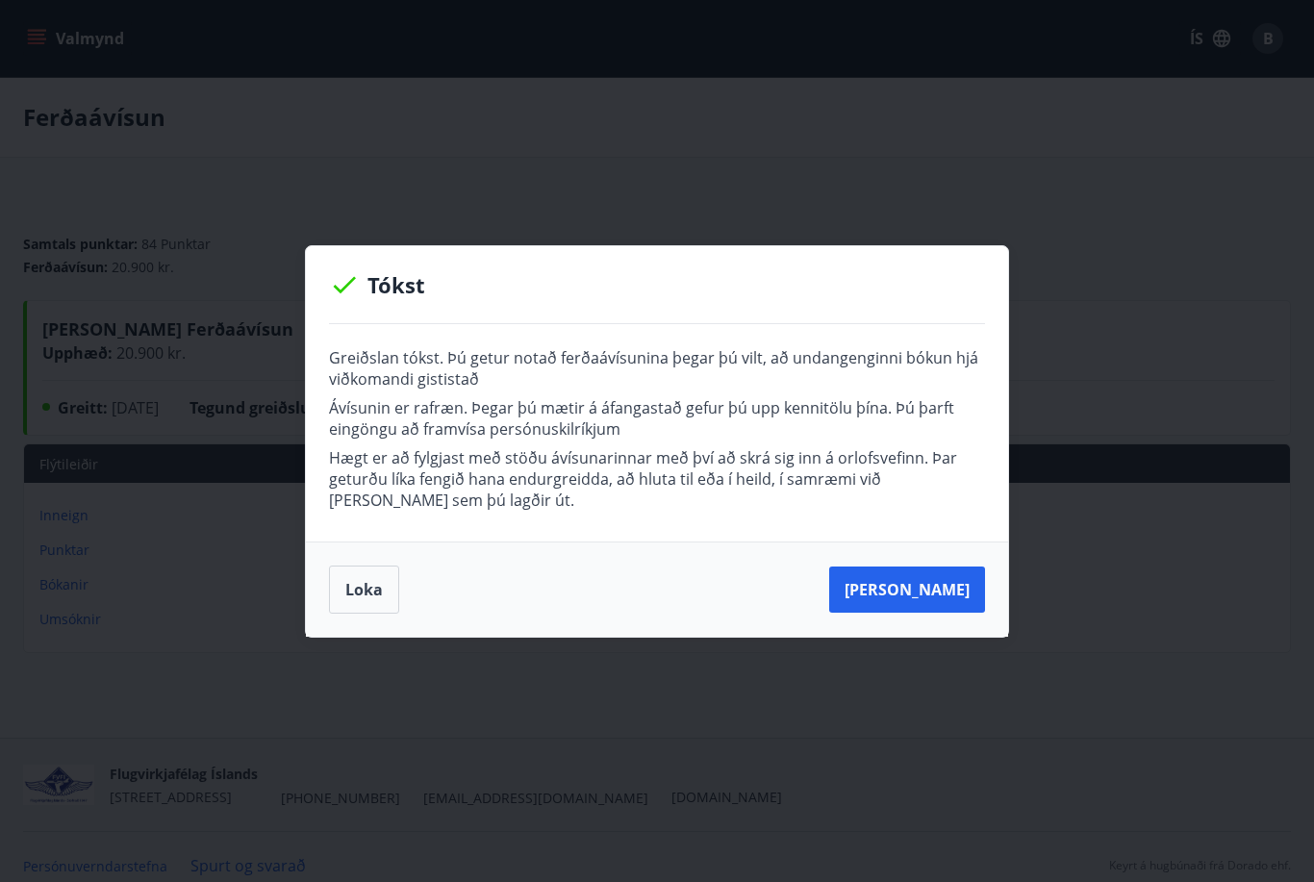
click at [385, 588] on button "Loka" at bounding box center [364, 590] width 70 height 48
